Goal: Obtain resource: Download file/media

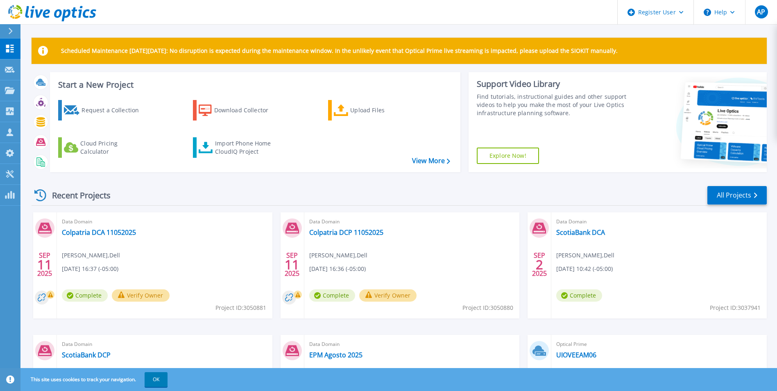
click at [145, 292] on button "Verify Owner" at bounding box center [141, 295] width 58 height 12
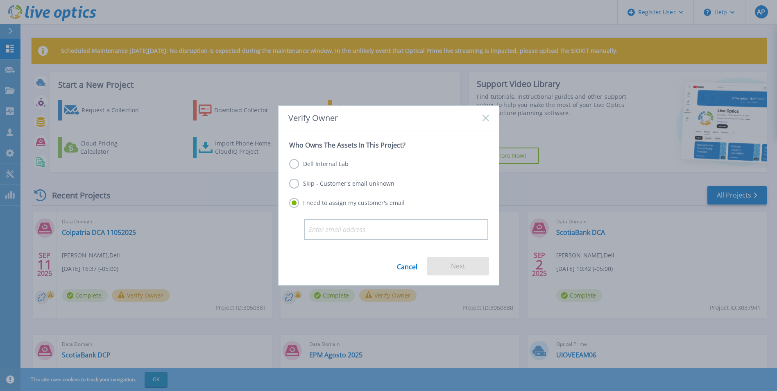
click at [330, 161] on label "Dell Internal Lab" at bounding box center [318, 164] width 59 height 10
click at [0, 0] on input "Dell Internal Lab" at bounding box center [0, 0] width 0 height 0
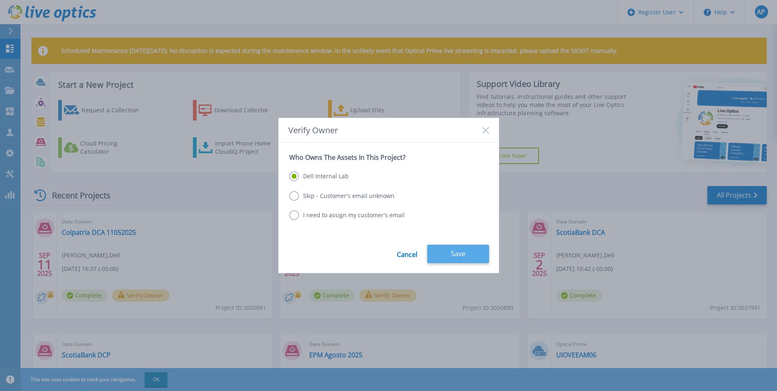
click at [485, 253] on button "Save" at bounding box center [458, 253] width 62 height 18
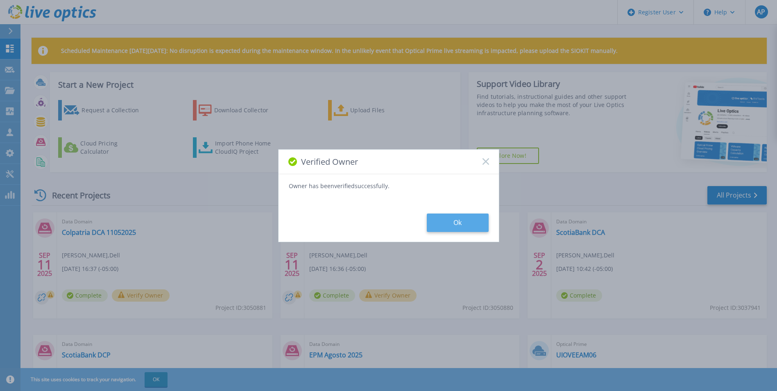
click at [458, 216] on button "Ok" at bounding box center [458, 222] width 62 height 18
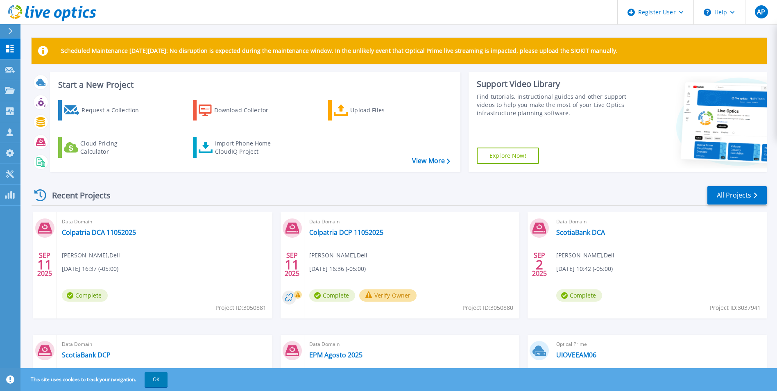
click at [401, 293] on button "Verify Owner" at bounding box center [388, 295] width 58 height 12
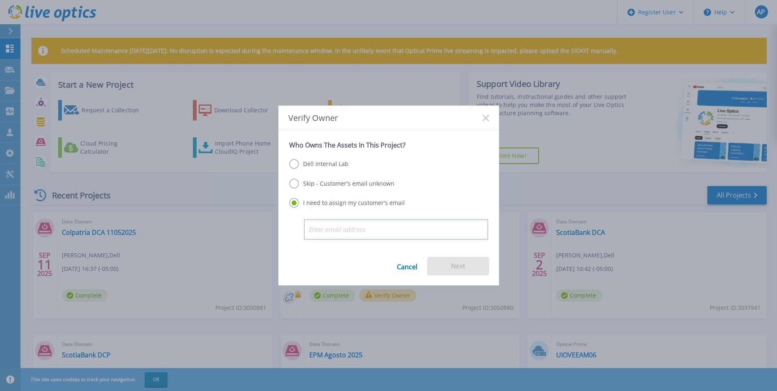
click at [309, 161] on label "Dell Internal Lab" at bounding box center [318, 164] width 59 height 10
click at [0, 0] on input "Dell Internal Lab" at bounding box center [0, 0] width 0 height 0
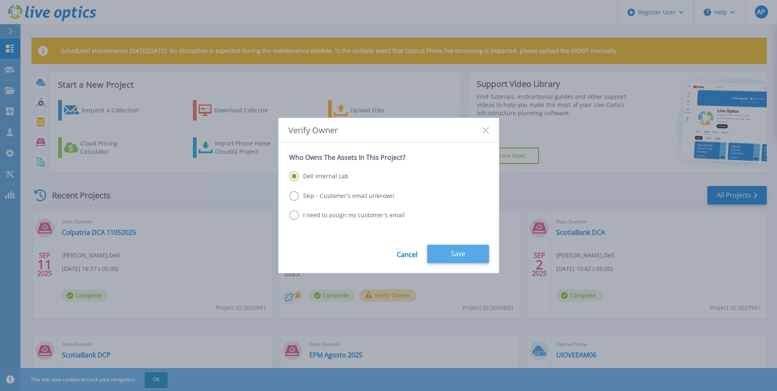
click at [453, 247] on button "Save" at bounding box center [458, 253] width 62 height 18
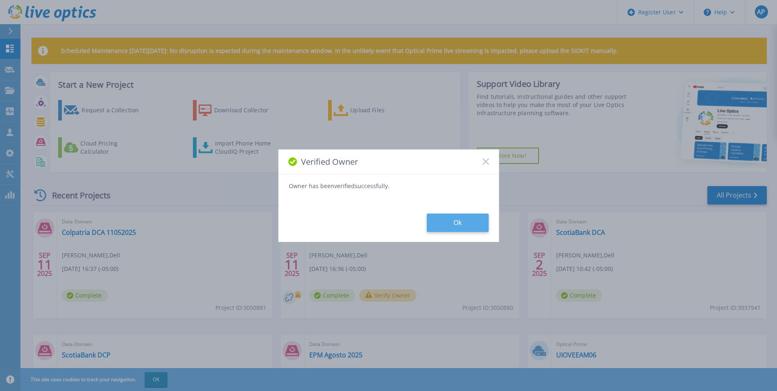
click at [478, 217] on button "Ok" at bounding box center [458, 222] width 62 height 18
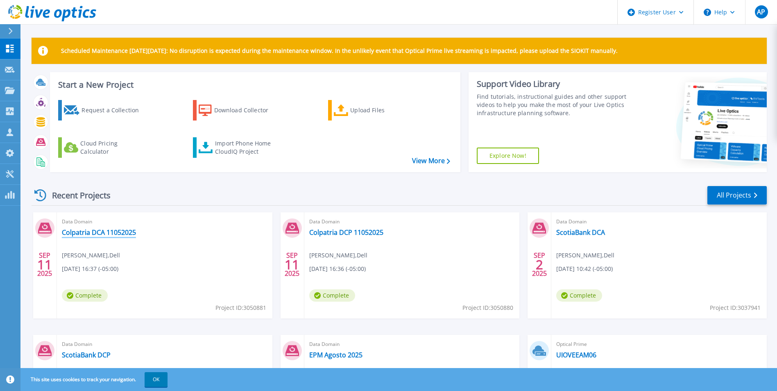
click at [132, 233] on link "Colpatria DCA 11052025" at bounding box center [99, 232] width 74 height 8
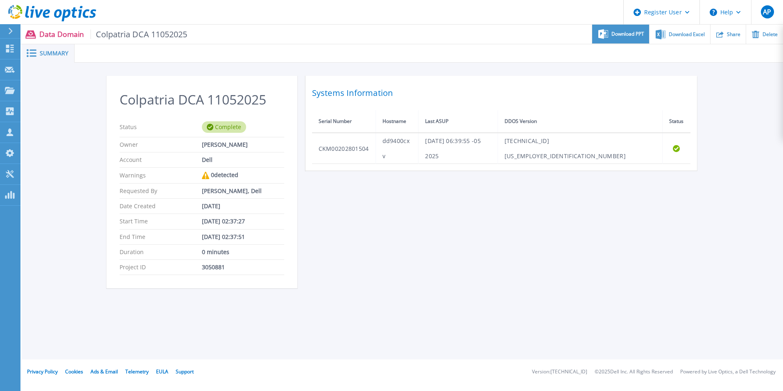
click at [622, 34] on span "Download PPT" at bounding box center [627, 34] width 33 height 5
click at [15, 46] on link "Dashboard Dashboard" at bounding box center [10, 48] width 20 height 21
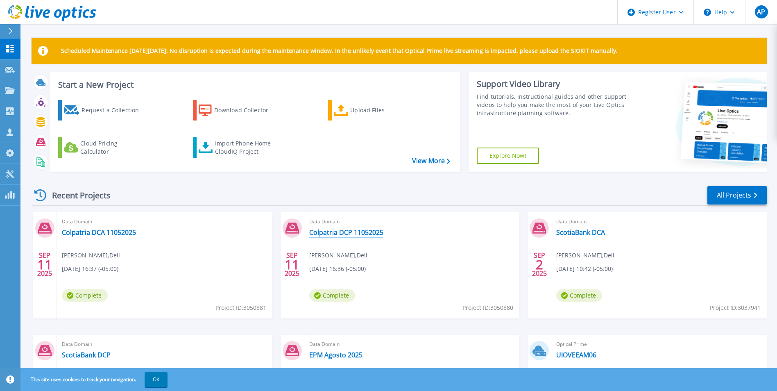
click at [351, 232] on link "Colpatria DCP 11052025" at bounding box center [346, 232] width 74 height 8
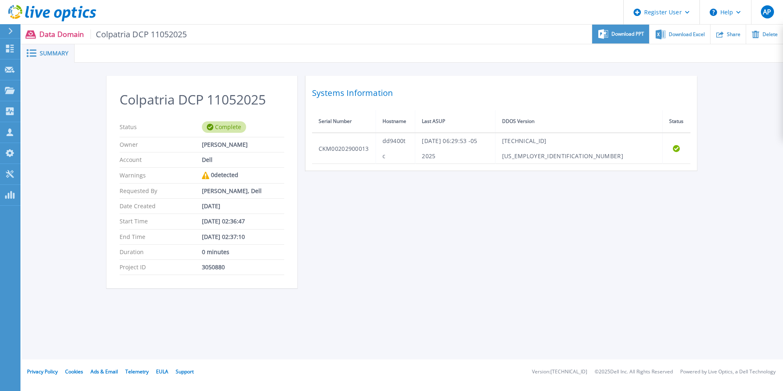
click at [614, 35] on span "Download PPT" at bounding box center [627, 34] width 33 height 5
click at [391, 270] on div "Colpatria DCP 11052025 Status Complete Owner Angelica Pulido Account Dell Warni…" at bounding box center [402, 187] width 592 height 222
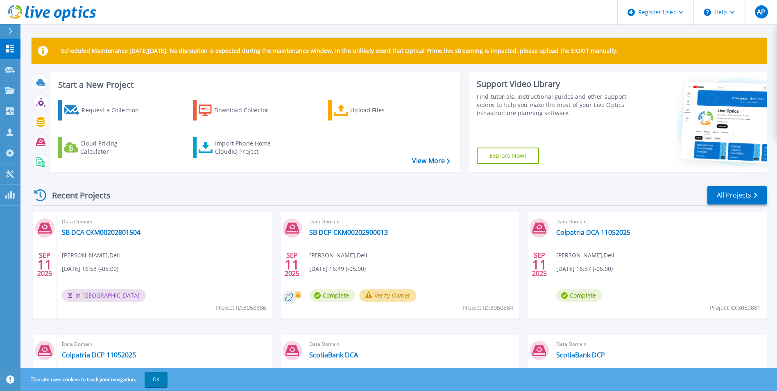
click at [407, 294] on button "Verify Owner" at bounding box center [388, 295] width 58 height 12
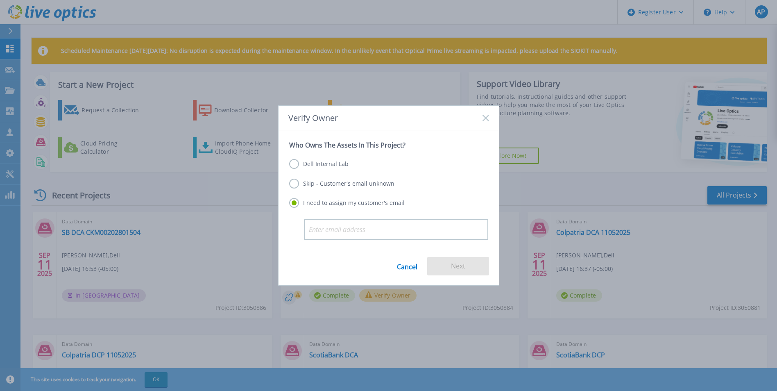
click at [314, 166] on label "Dell Internal Lab" at bounding box center [318, 164] width 59 height 10
click at [0, 0] on input "Dell Internal Lab" at bounding box center [0, 0] width 0 height 0
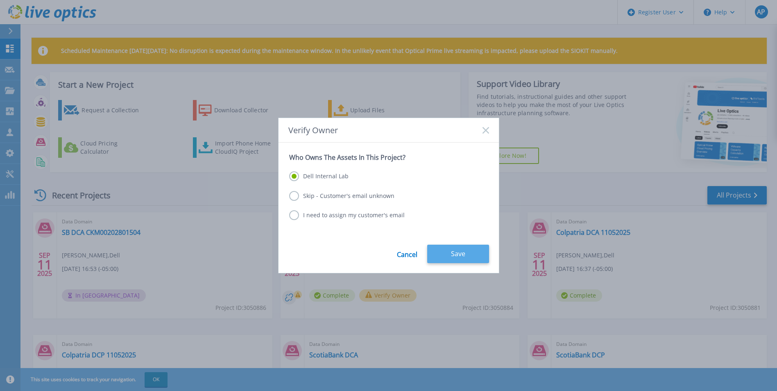
click at [452, 251] on button "Save" at bounding box center [458, 253] width 62 height 18
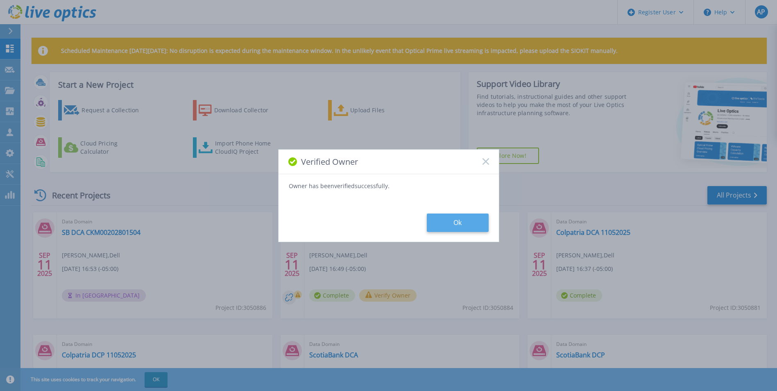
click at [457, 221] on button "Ok" at bounding box center [458, 222] width 62 height 18
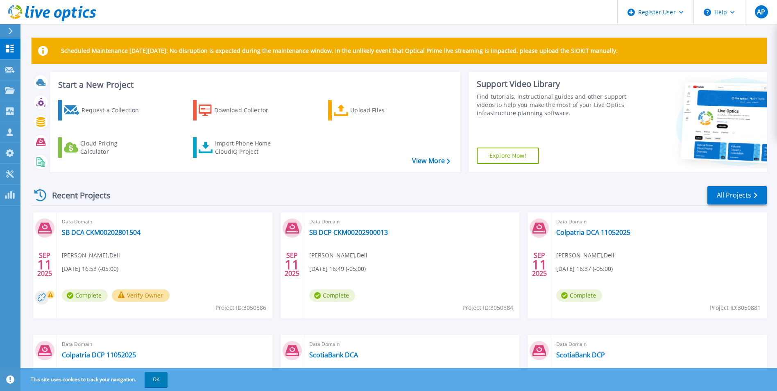
click at [151, 294] on button "Verify Owner" at bounding box center [141, 295] width 58 height 12
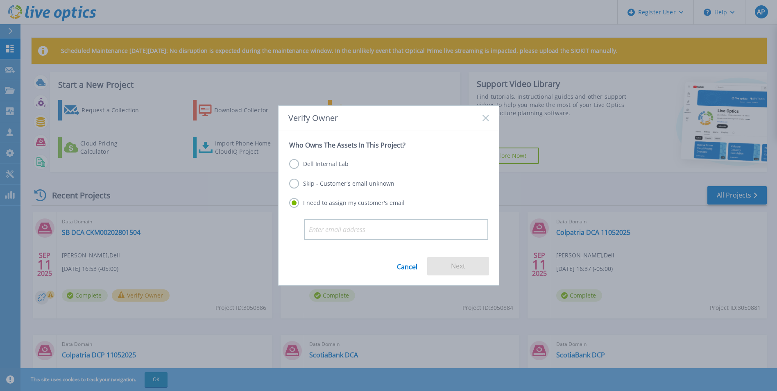
click at [324, 162] on label "Dell Internal Lab" at bounding box center [318, 164] width 59 height 10
click at [0, 0] on input "Dell Internal Lab" at bounding box center [0, 0] width 0 height 0
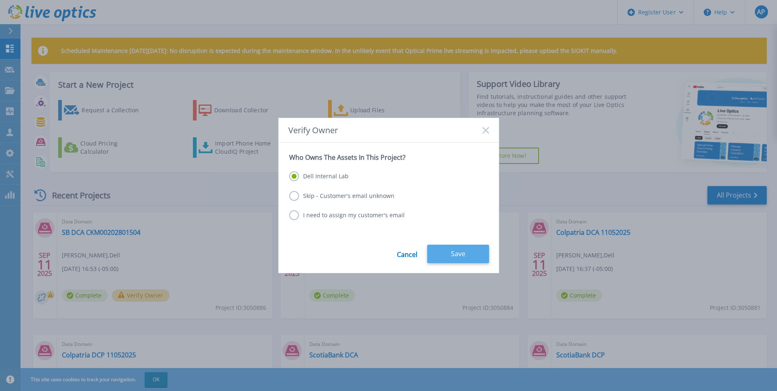
click at [462, 247] on button "Save" at bounding box center [458, 253] width 62 height 18
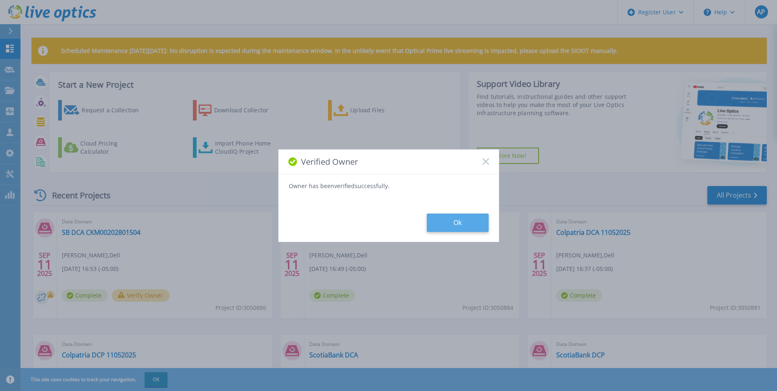
click at [474, 220] on button "Ok" at bounding box center [458, 222] width 62 height 18
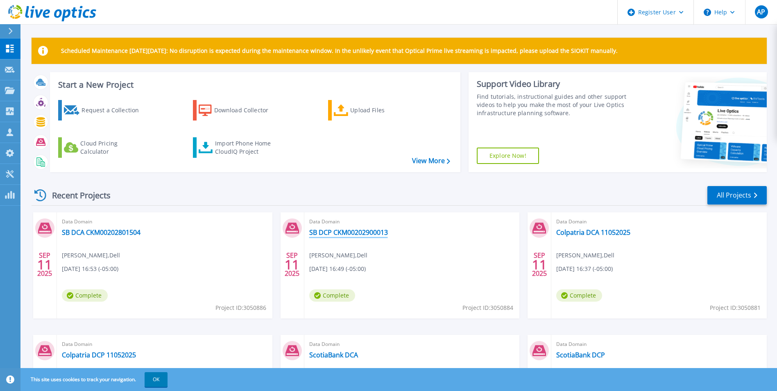
click at [357, 234] on link "SB DCP CKM00202900013" at bounding box center [348, 232] width 79 height 8
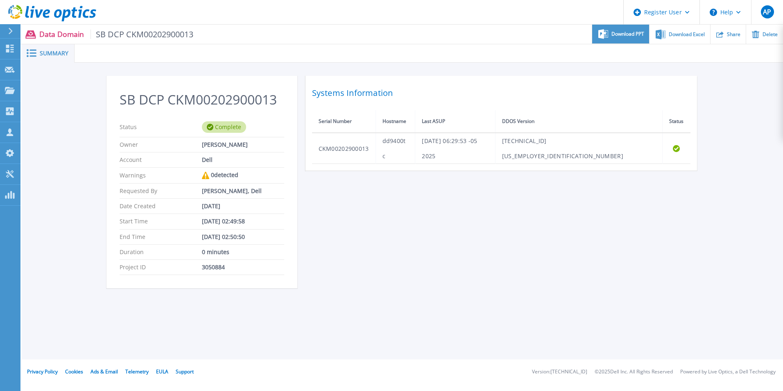
click at [618, 32] on span "Download PPT" at bounding box center [627, 34] width 33 height 5
click at [17, 53] on link "Dashboard Dashboard" at bounding box center [10, 48] width 20 height 21
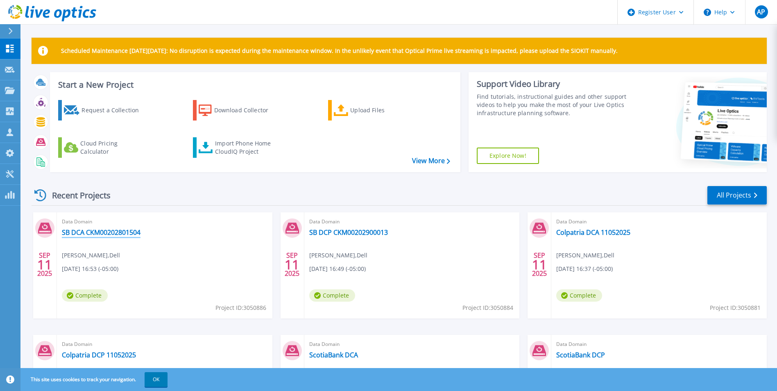
click at [121, 231] on link "SB DCA CKM00202801504" at bounding box center [101, 232] width 79 height 8
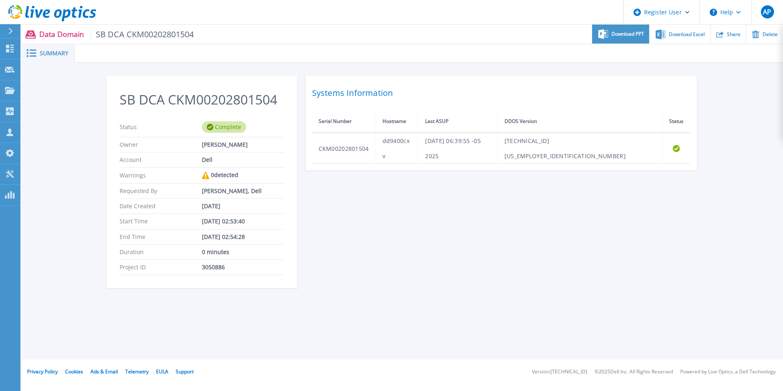
click at [620, 36] on span "Download PPT" at bounding box center [627, 34] width 33 height 5
click at [501, 254] on div "SB DCA CKM00202801504 Status Complete Owner [PERSON_NAME] Account Dell Warnings…" at bounding box center [402, 187] width 592 height 222
click at [676, 36] on span "Download Excel" at bounding box center [687, 34] width 36 height 5
click at [11, 48] on icon at bounding box center [10, 49] width 8 height 8
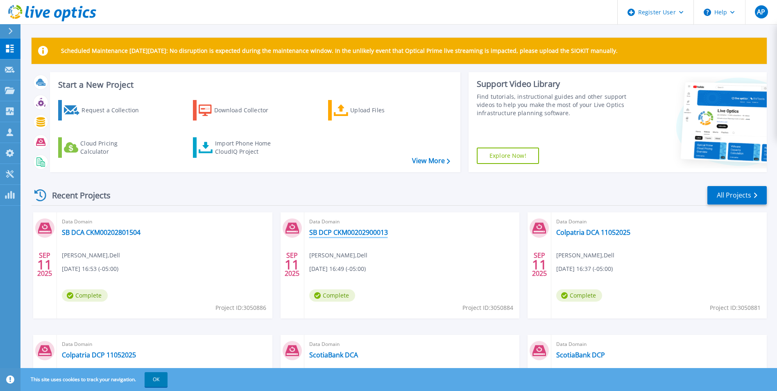
click at [367, 231] on link "SB DCP CKM00202900013" at bounding box center [348, 232] width 79 height 8
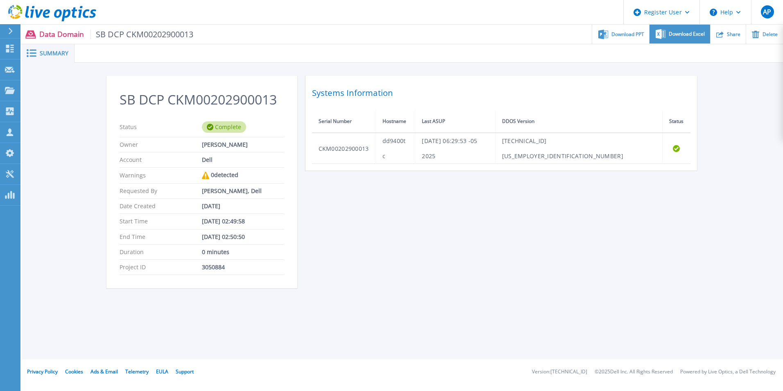
click at [677, 33] on span "Download Excel" at bounding box center [687, 34] width 36 height 5
